Goal: Task Accomplishment & Management: Manage account settings

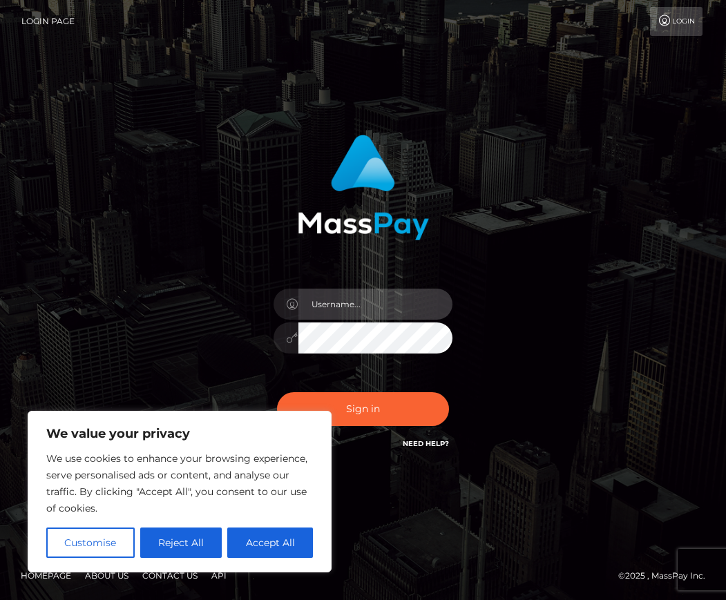
type input "pouyam"
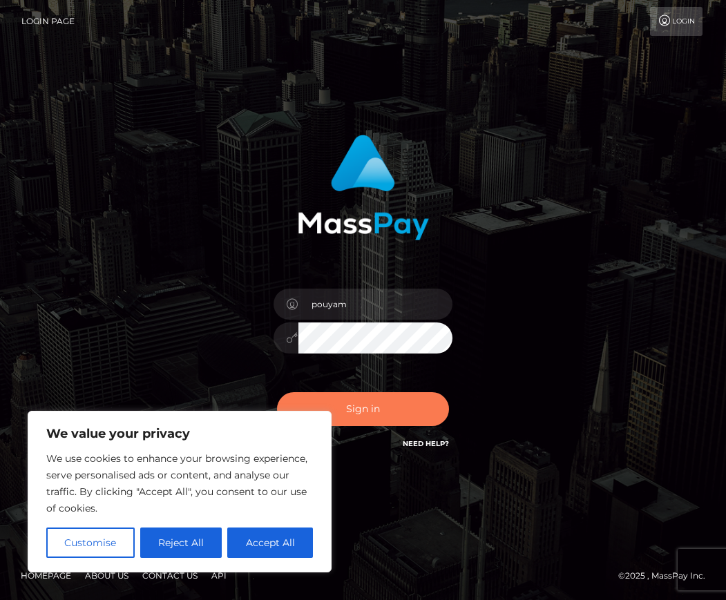
click at [391, 406] on button "Sign in" at bounding box center [363, 409] width 173 height 34
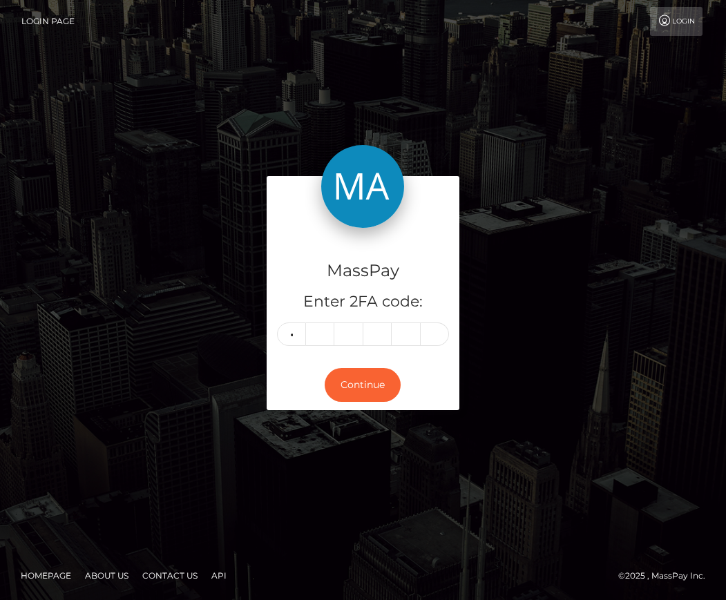
type input "5"
type input "0"
type input "3"
type input "5"
type input "2"
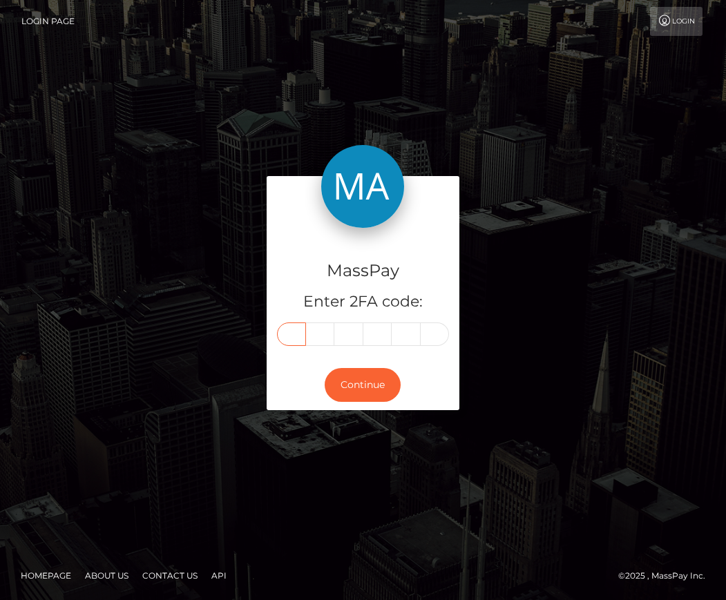
type input "5"
type input "0"
type input "3"
type input "5"
type input "4"
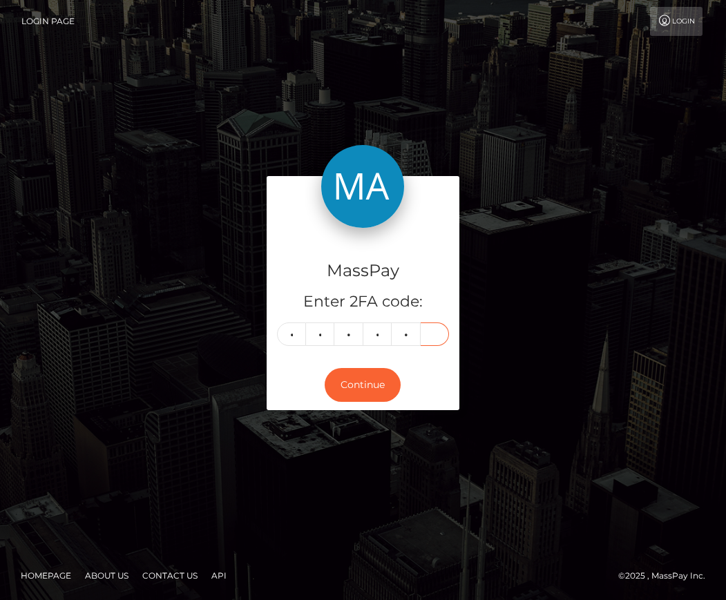
type input "2"
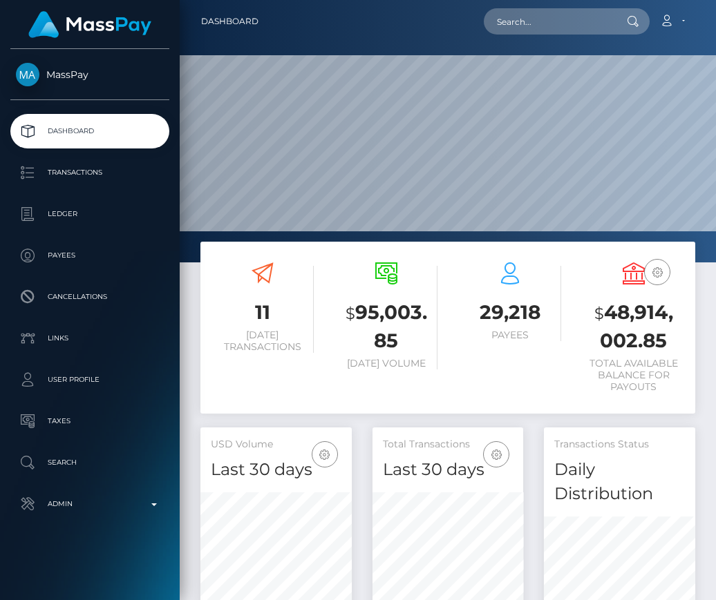
click at [91, 482] on ul "Dashboard Transactions Ledger Payees Cancellations Links Taxes" at bounding box center [90, 318] width 180 height 408
click at [86, 492] on link "Admin" at bounding box center [89, 504] width 159 height 35
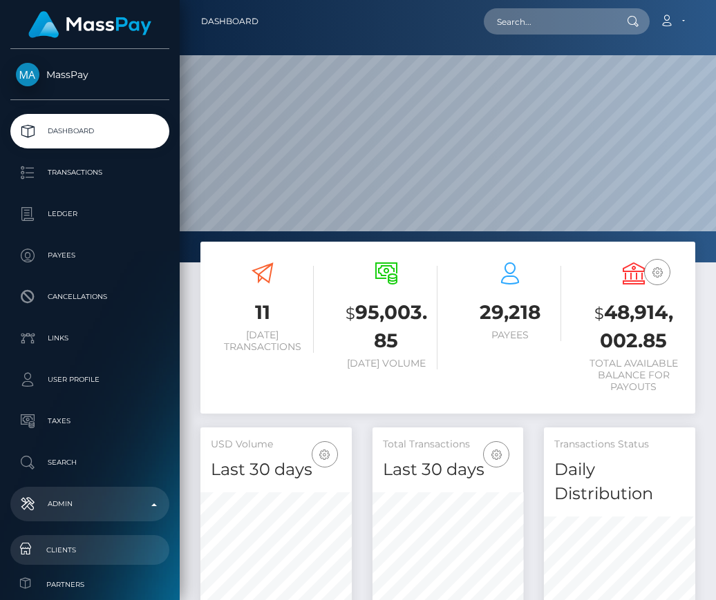
click at [79, 544] on span "Clients" at bounding box center [90, 550] width 148 height 16
click at [76, 553] on span "Clients" at bounding box center [90, 550] width 148 height 16
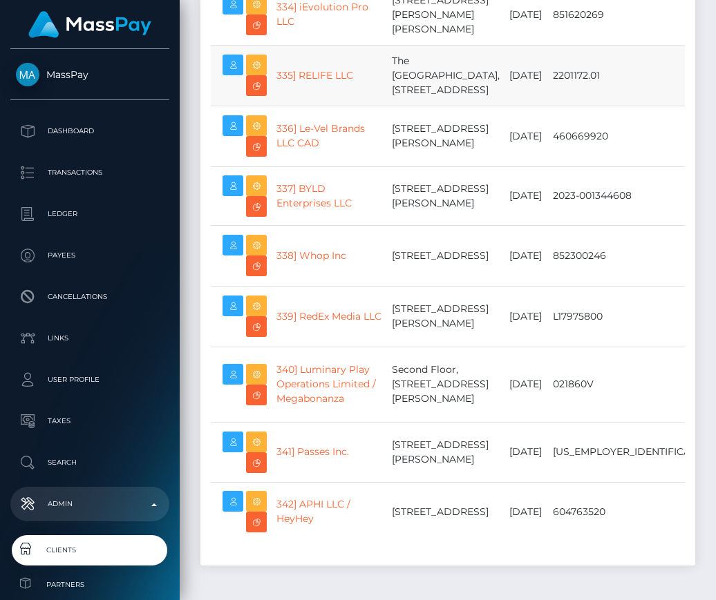
scroll to position [22421, 0]
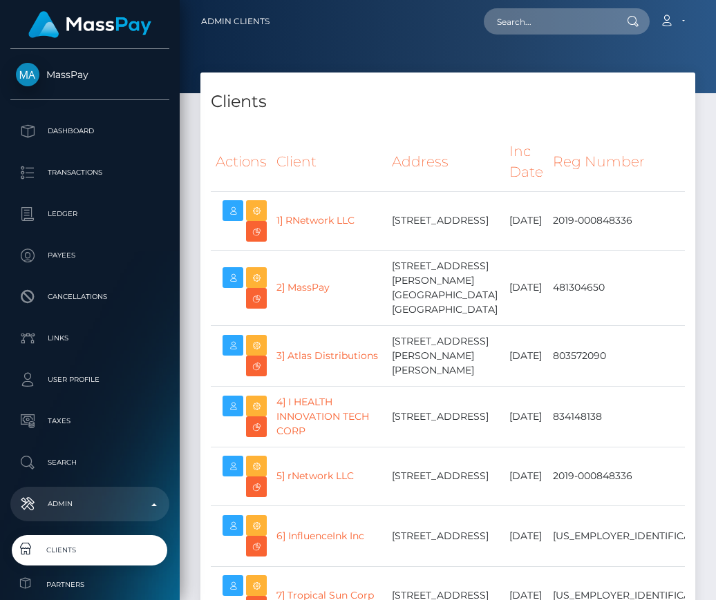
select select "223"
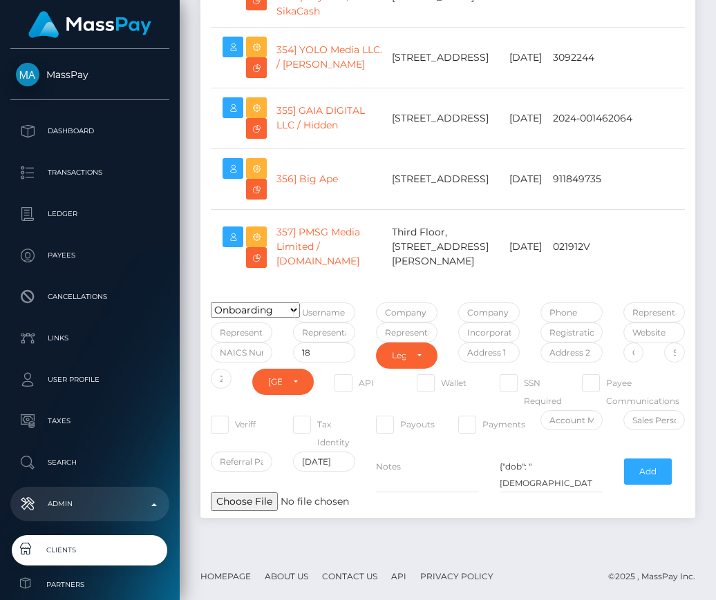
scroll to position [23691, 0]
type input "pouyam"
drag, startPoint x: 444, startPoint y: 281, endPoint x: 370, endPoint y: 257, distance: 77.1
click at [387, 257] on td "Third Floor, [STREET_ADDRESS][PERSON_NAME]" at bounding box center [445, 246] width 117 height 75
copy td "Third Floor, [STREET_ADDRESS][PERSON_NAME]"
